Goal: Task Accomplishment & Management: Manage account settings

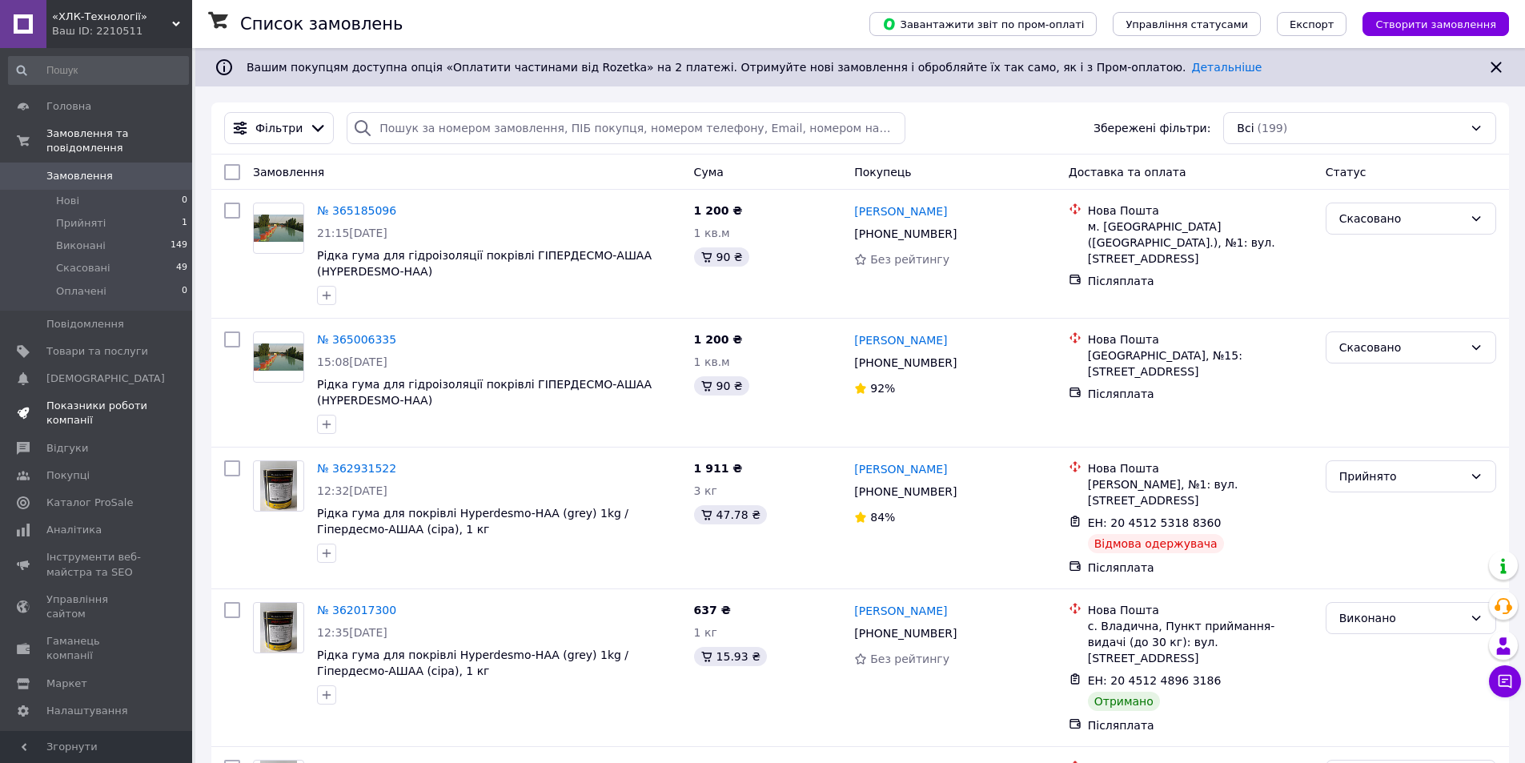
click at [90, 284] on span "Оплачені" at bounding box center [81, 291] width 50 height 14
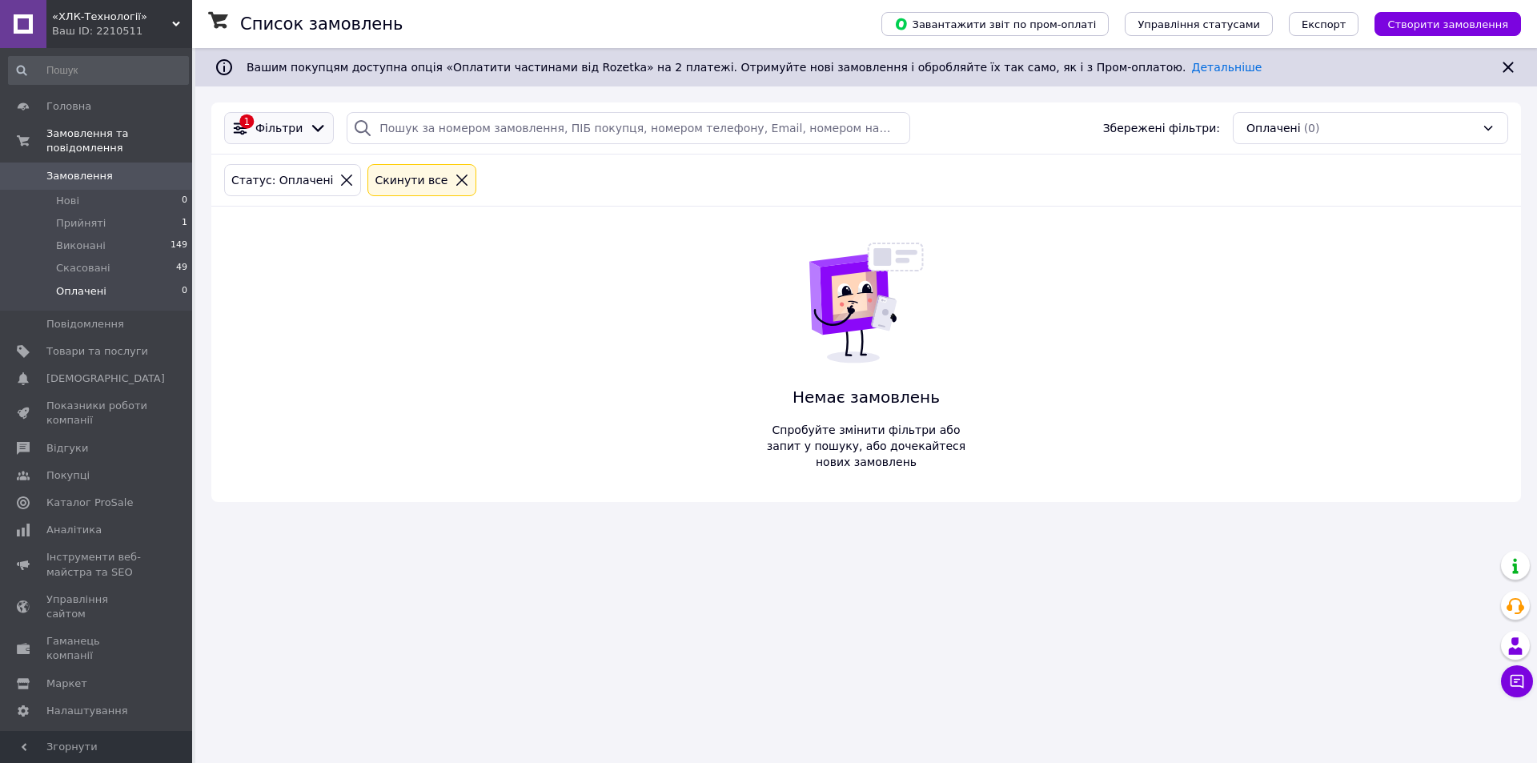
click at [323, 129] on div at bounding box center [318, 128] width 24 height 18
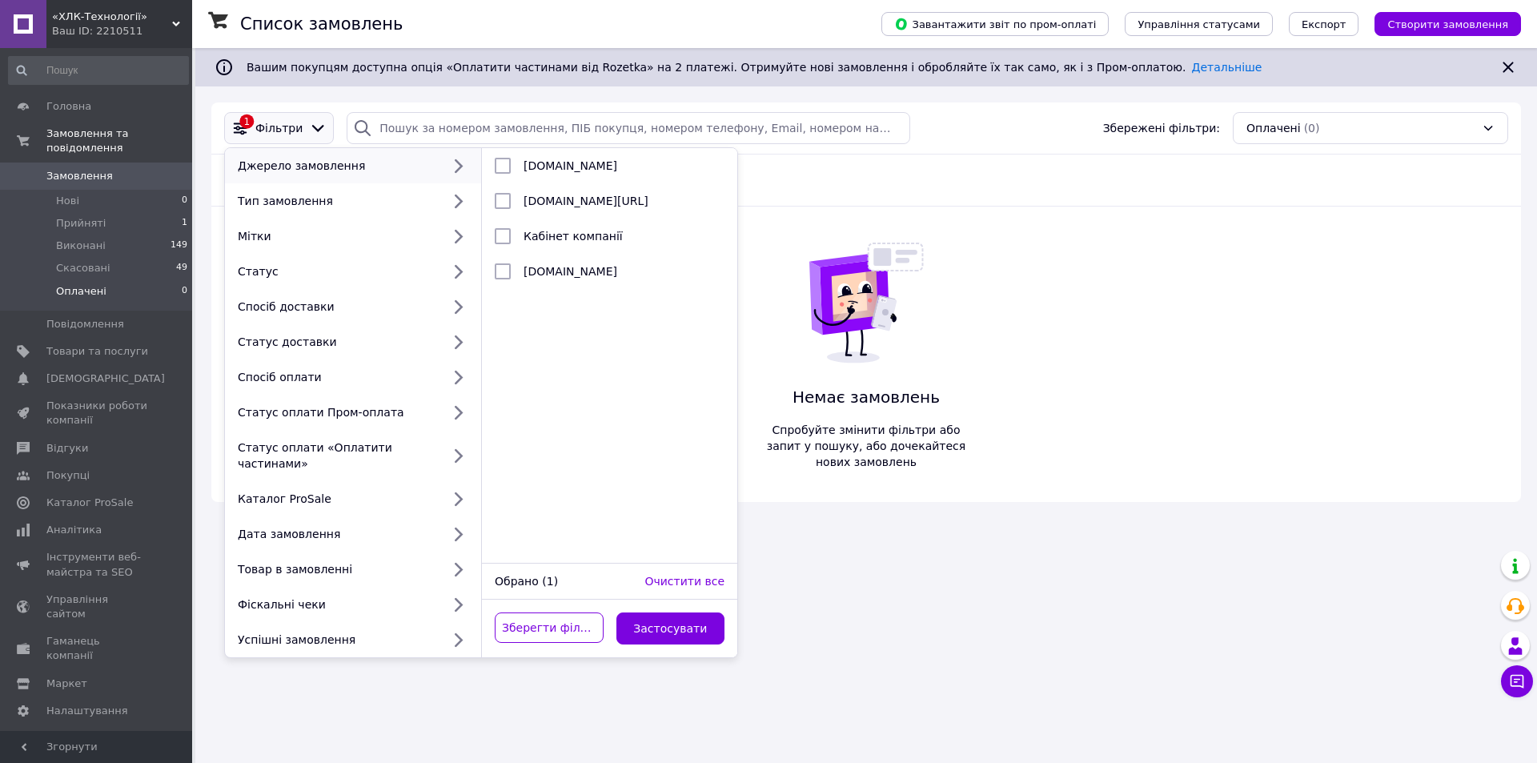
click at [1125, 560] on div "Список замовлень Завантажити звіт по пром-оплаті Управління статусами Експорт С…" at bounding box center [866, 381] width 1342 height 763
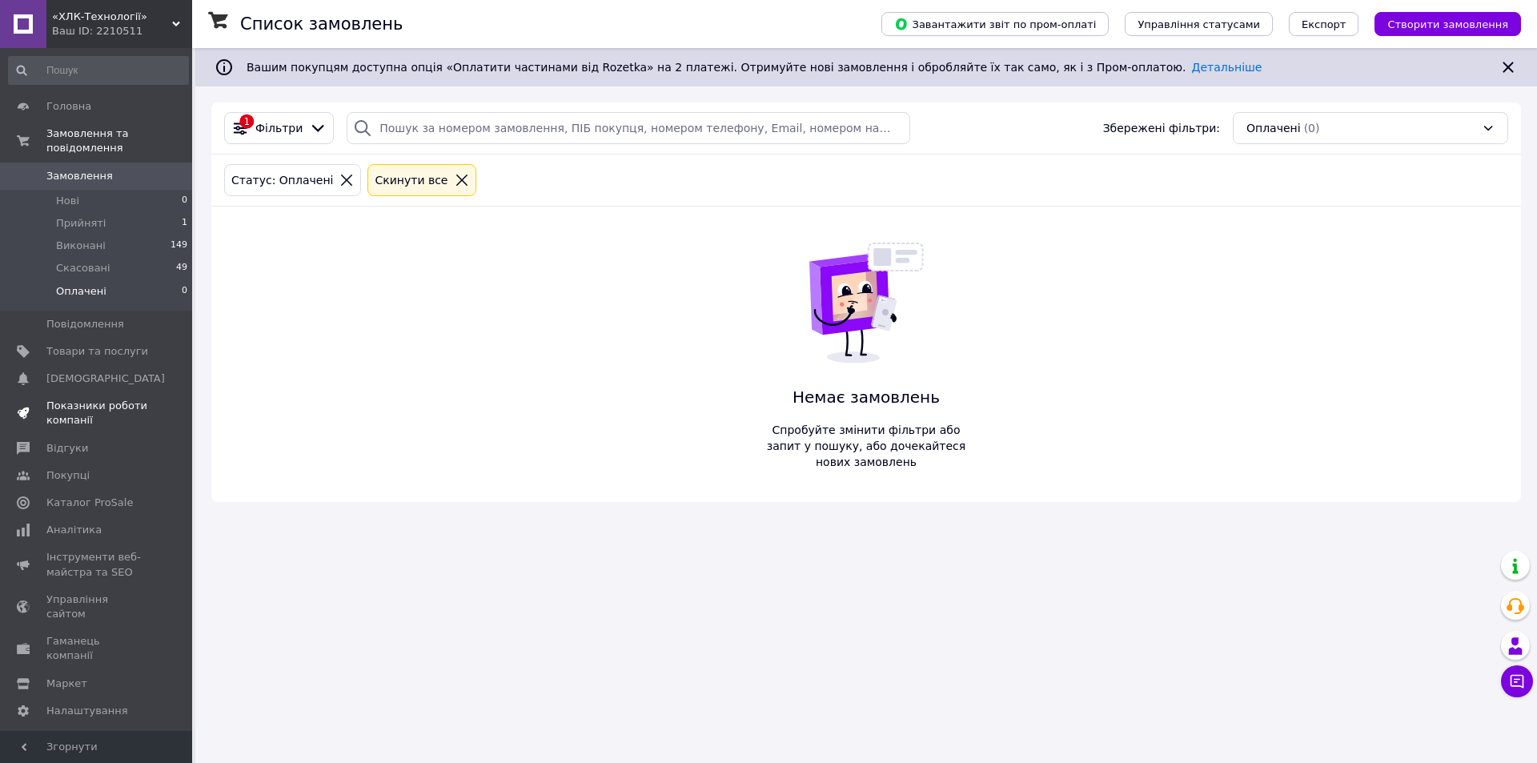
click at [90, 399] on span "Показники роботи компанії" at bounding box center [97, 413] width 102 height 29
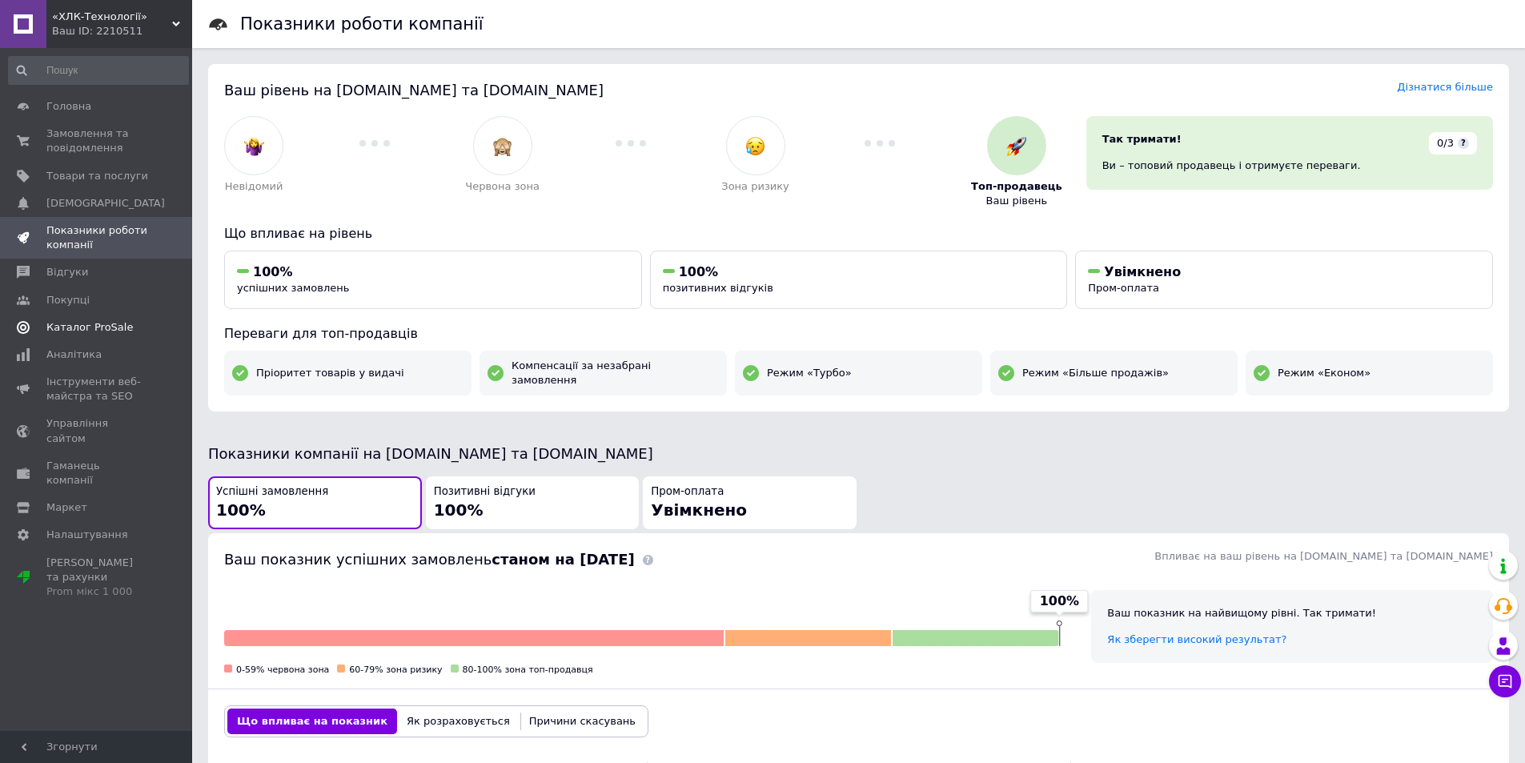
click at [112, 328] on span "Каталог ProSale" at bounding box center [89, 327] width 86 height 14
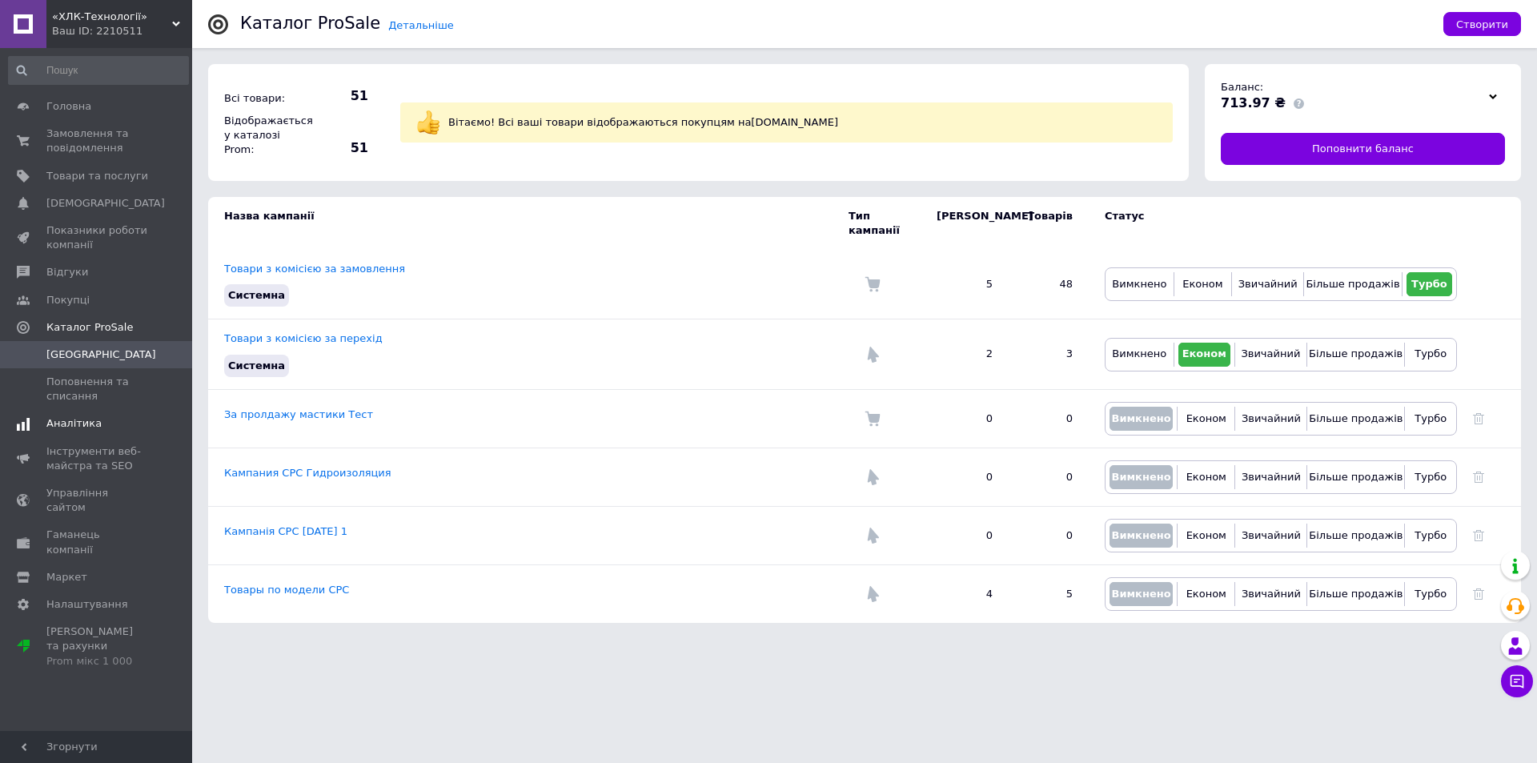
click at [78, 424] on span "Аналітика" at bounding box center [73, 423] width 55 height 14
